Goal: Transaction & Acquisition: Purchase product/service

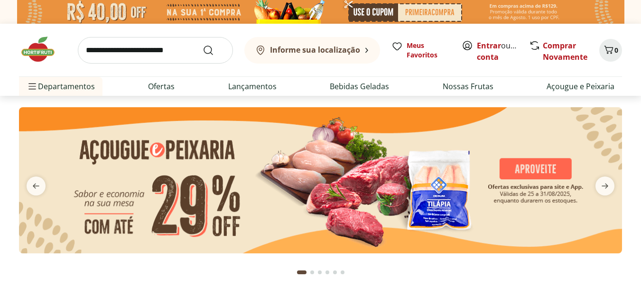
click at [175, 46] on input "search" at bounding box center [155, 50] width 155 height 27
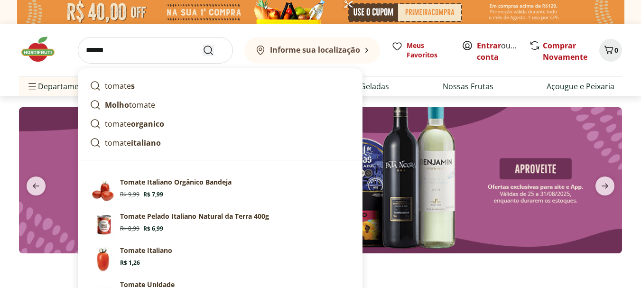
type input "******"
click at [215, 55] on button "Submit Search" at bounding box center [214, 50] width 23 height 11
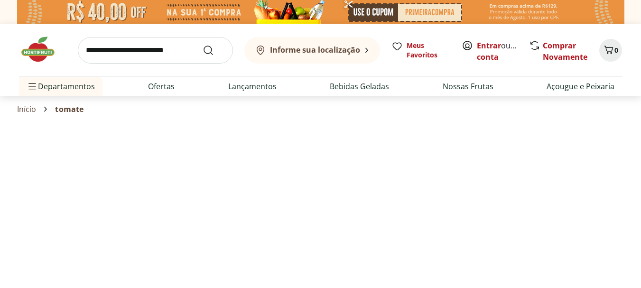
select select "**********"
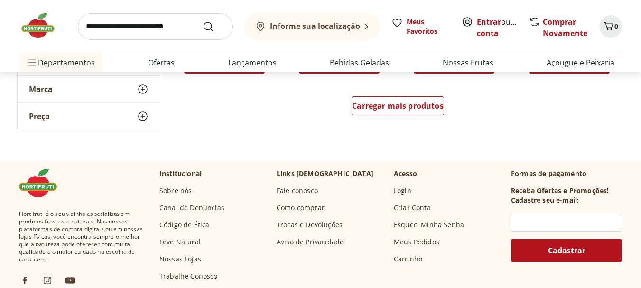
scroll to position [702, 0]
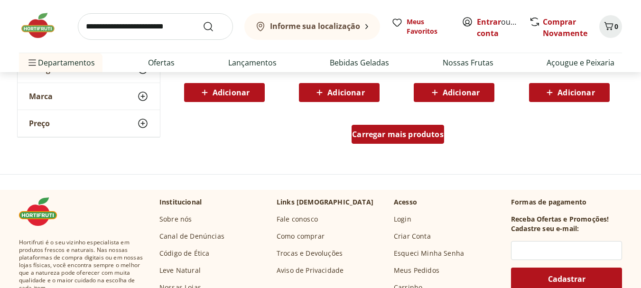
click at [404, 126] on div "Carregar mais produtos" at bounding box center [398, 134] width 93 height 19
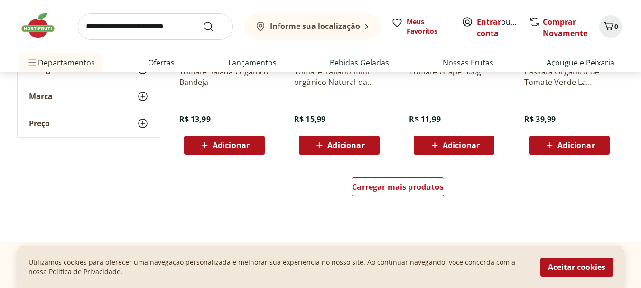
scroll to position [1289, 0]
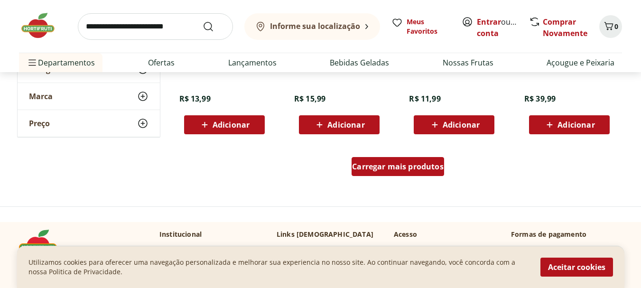
click at [432, 170] on span "Carregar mais produtos" at bounding box center [398, 167] width 92 height 8
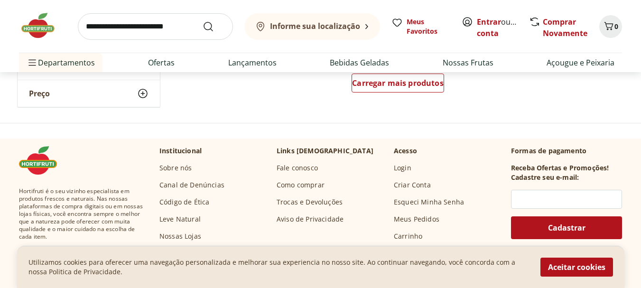
scroll to position [1894, 0]
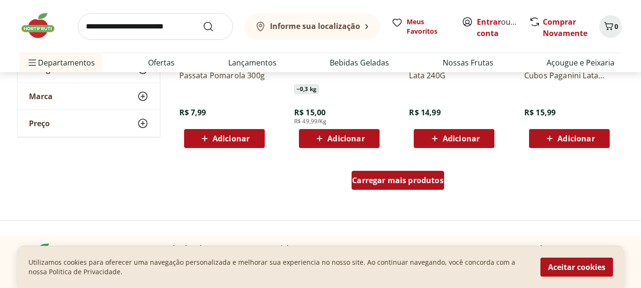
click at [429, 191] on link "Carregar mais produtos" at bounding box center [398, 182] width 93 height 23
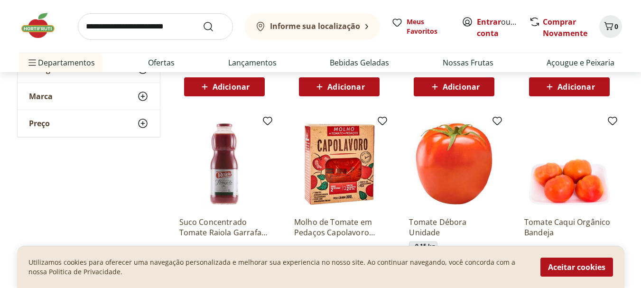
scroll to position [2368, 0]
